Goal: Task Accomplishment & Management: Complete application form

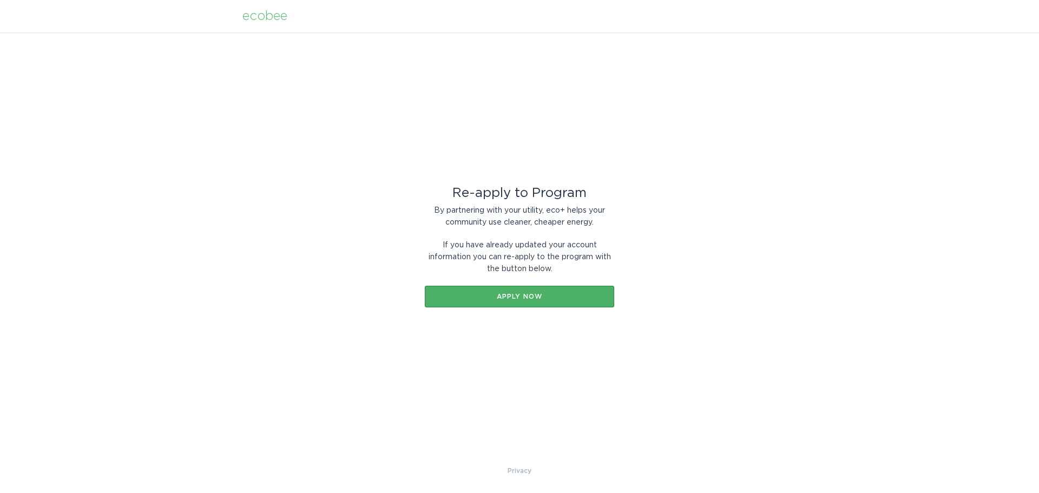
click at [515, 299] on div "Apply now" at bounding box center [519, 296] width 179 height 6
